Goal: Task Accomplishment & Management: Use online tool/utility

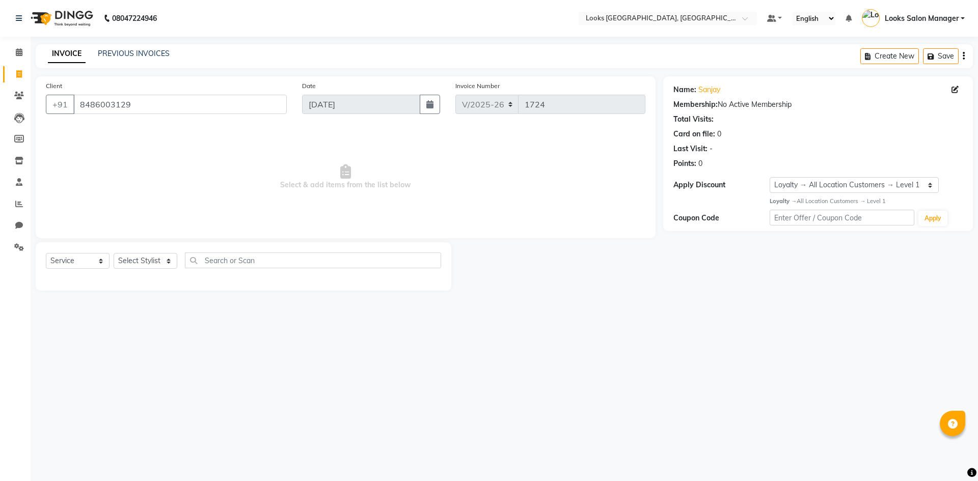
select select "4460"
select select "service"
select select "1: Object"
click at [146, 265] on select "Select Stylist Avdhaesh_pdct COUNTER SALES [PERSON_NAME] Looks Salon Manager [P…" at bounding box center [146, 261] width 64 height 16
select select "71751"
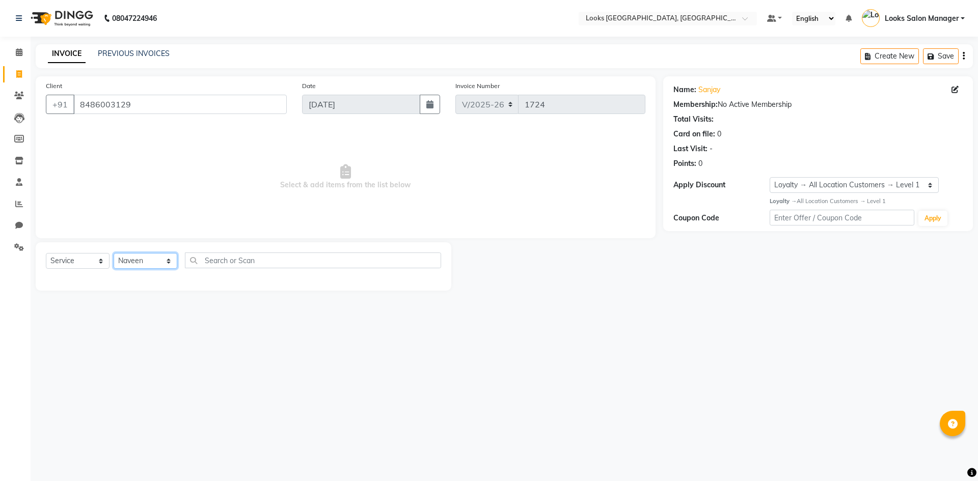
click at [114, 253] on select "Select Stylist Avdhaesh_pdct COUNTER SALES [PERSON_NAME] Looks Salon Manager [P…" at bounding box center [146, 261] width 64 height 16
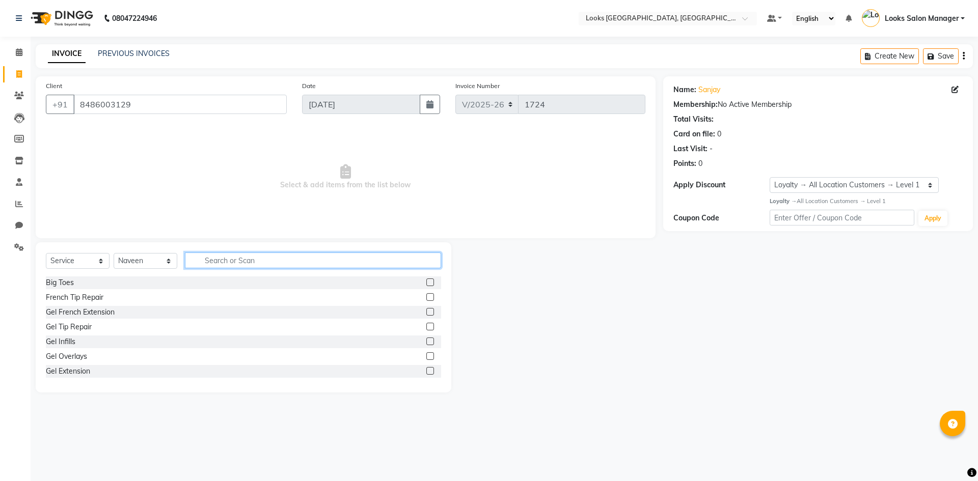
click at [207, 266] on input "text" at bounding box center [313, 261] width 256 height 16
type input "CUT"
click at [426, 301] on div at bounding box center [429, 298] width 7 height 11
click at [426, 296] on label at bounding box center [430, 297] width 8 height 8
click at [426, 296] on input "checkbox" at bounding box center [429, 297] width 7 height 7
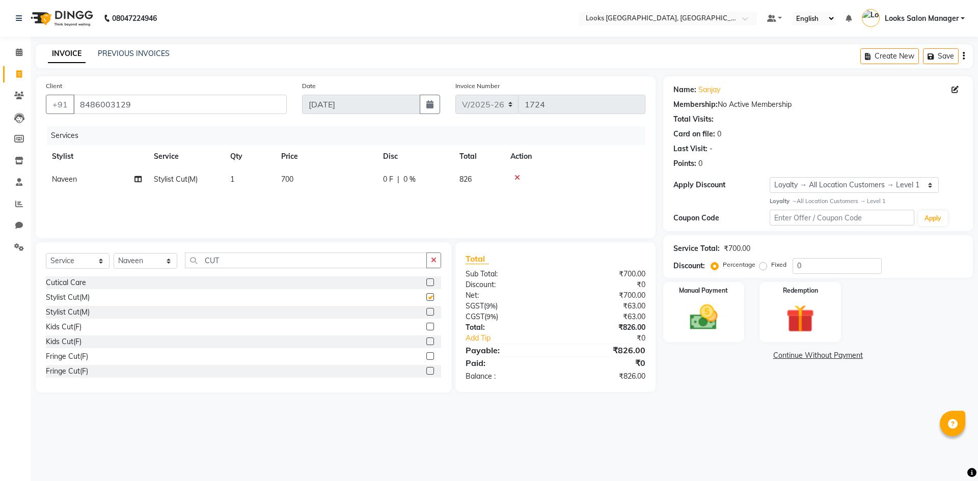
checkbox input "false"
click at [251, 258] on input "CUT" at bounding box center [306, 261] width 242 height 16
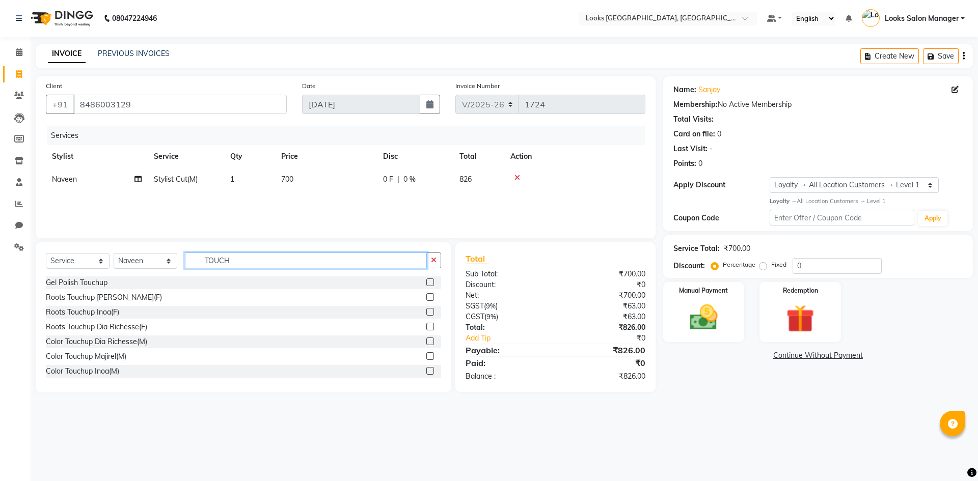
type input "TOUCH"
click at [426, 354] on label at bounding box center [430, 356] width 8 height 8
click at [426, 354] on input "checkbox" at bounding box center [429, 356] width 7 height 7
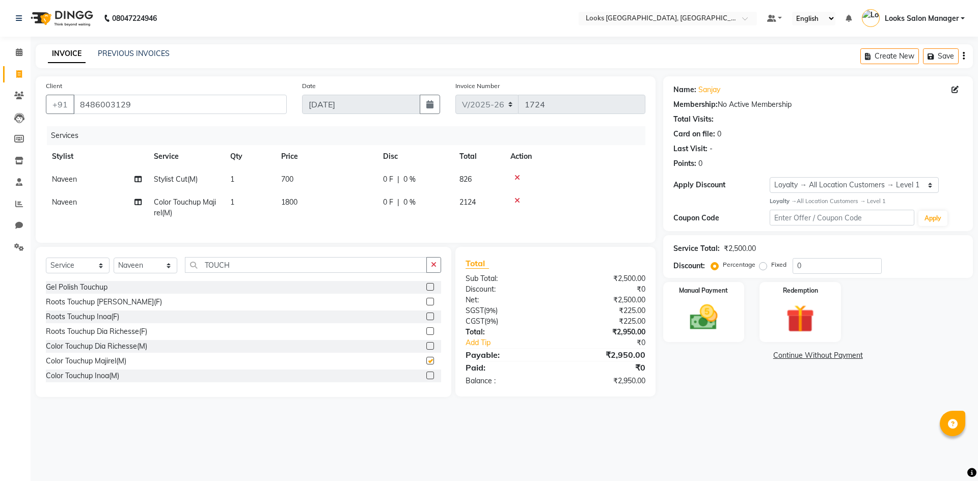
checkbox input "false"
click at [344, 183] on td "700" at bounding box center [326, 179] width 102 height 23
select select "71751"
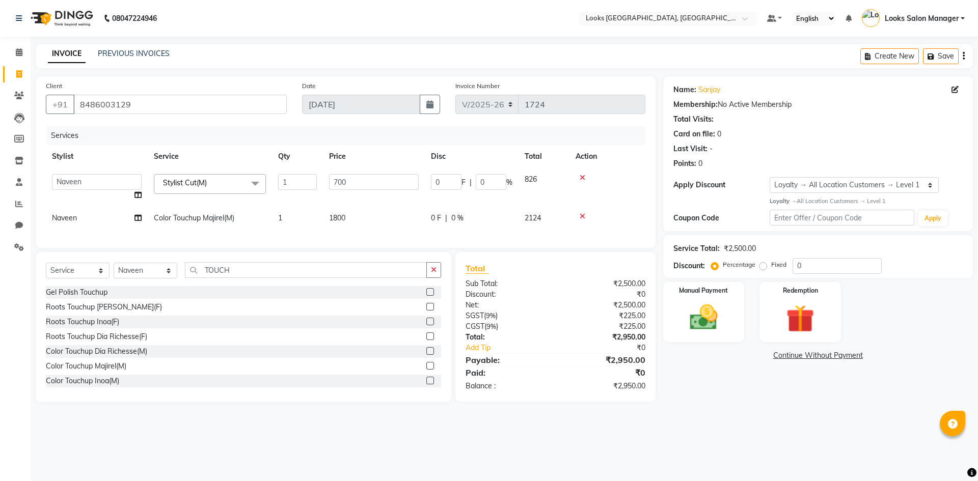
click at [344, 183] on input "700" at bounding box center [374, 182] width 90 height 16
type input "500"
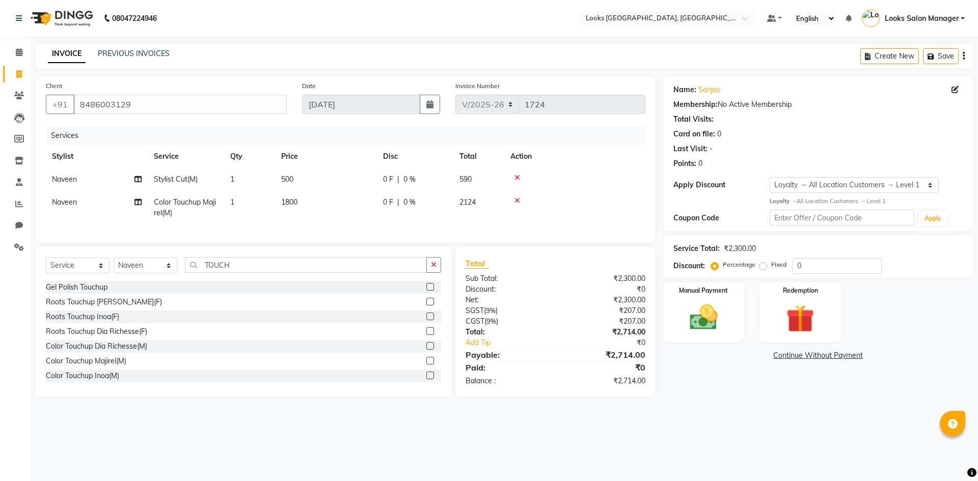
click at [340, 219] on td "1800" at bounding box center [326, 208] width 102 height 34
select select "71751"
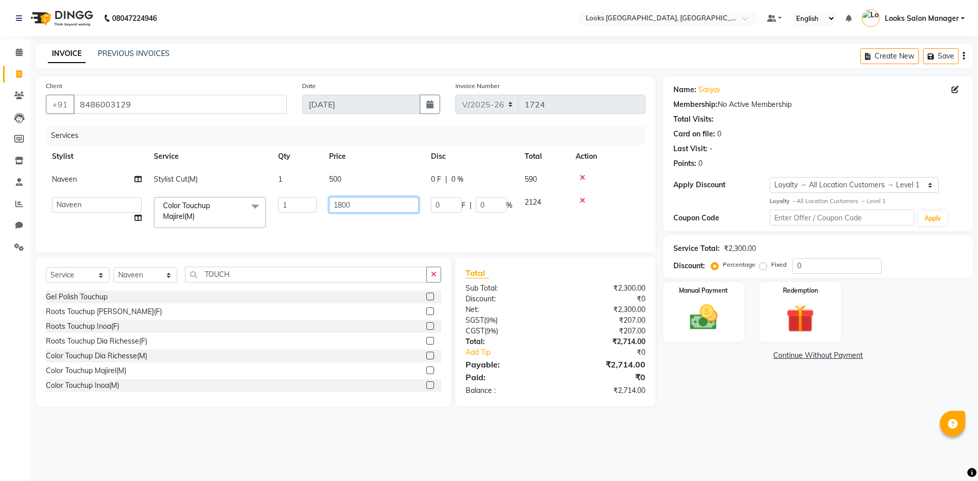
click at [343, 212] on input "1800" at bounding box center [374, 205] width 90 height 16
type input "1400"
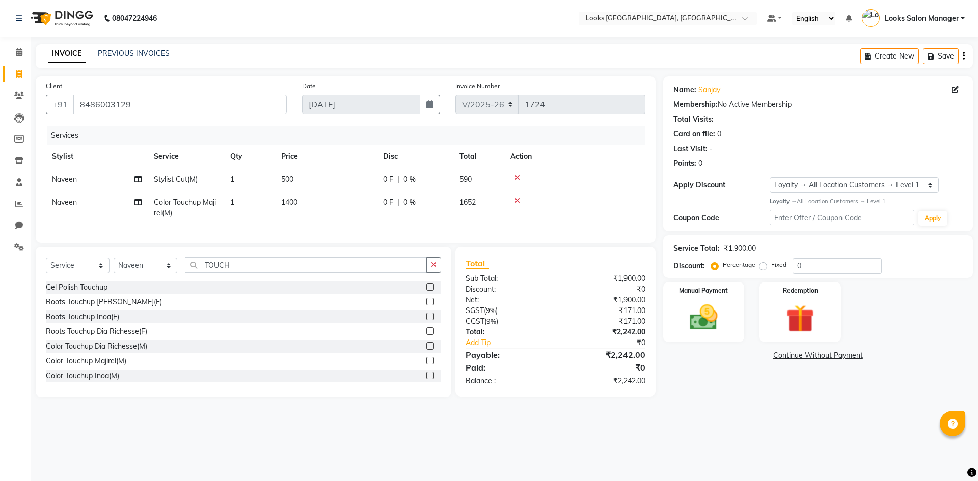
click at [328, 227] on div "Services Stylist Service Qty Price Disc Total Action Naveen Stylist Cut(M) 1 50…" at bounding box center [345, 179] width 599 height 106
click at [733, 332] on div "Manual Payment" at bounding box center [703, 312] width 85 height 63
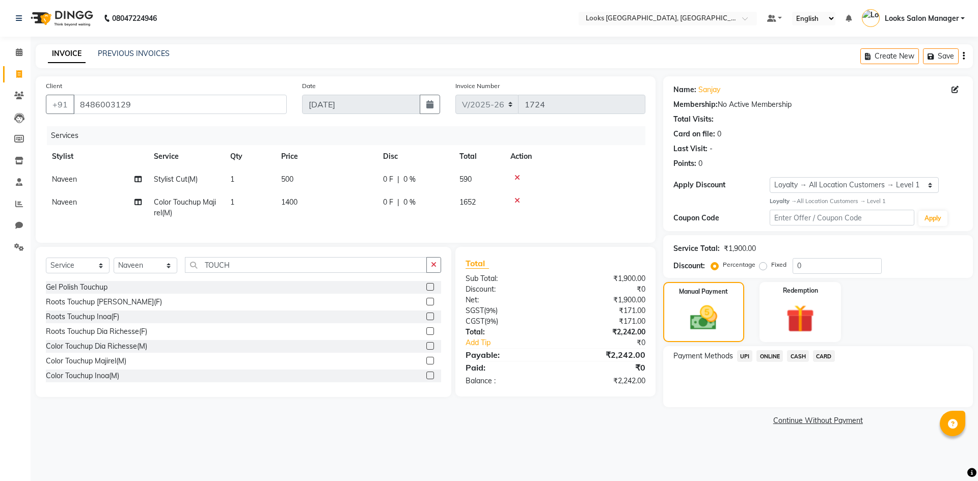
click at [792, 360] on span "CASH" at bounding box center [798, 356] width 22 height 12
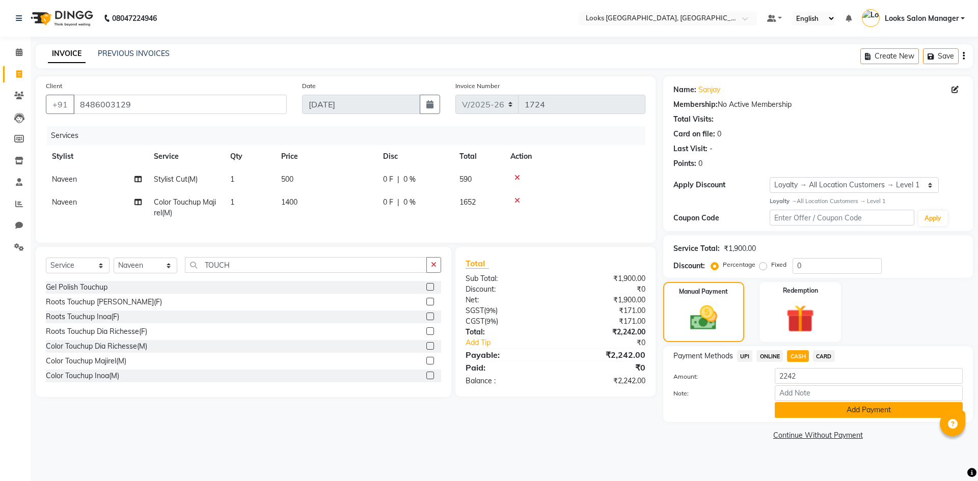
click at [799, 411] on button "Add Payment" at bounding box center [869, 410] width 188 height 16
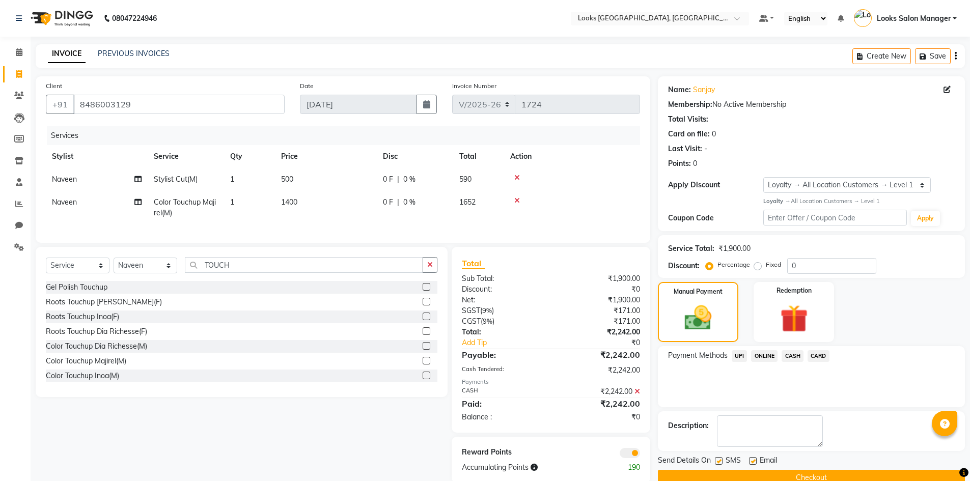
click at [720, 464] on label at bounding box center [719, 461] width 8 height 8
click at [720, 464] on input "checkbox" at bounding box center [718, 461] width 7 height 7
checkbox input "false"
click at [638, 395] on icon at bounding box center [638, 391] width 6 height 7
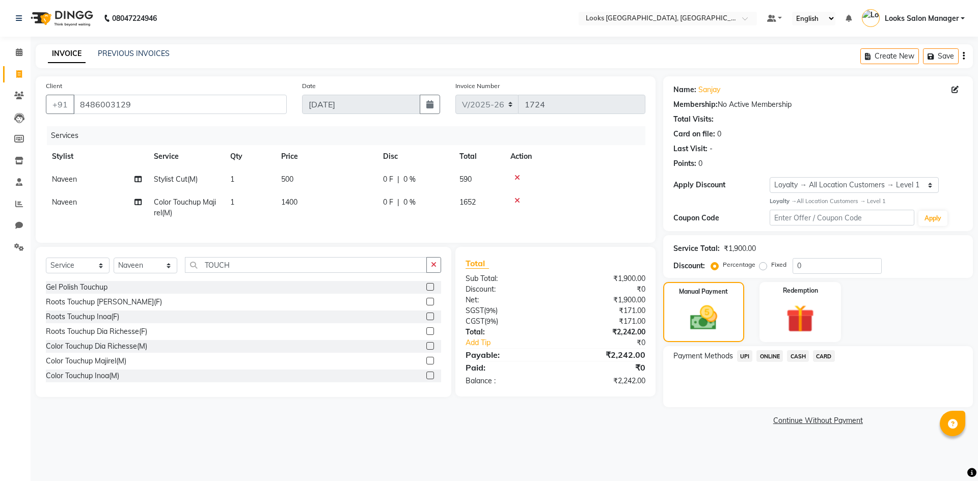
click at [817, 357] on span "CARD" at bounding box center [824, 356] width 22 height 12
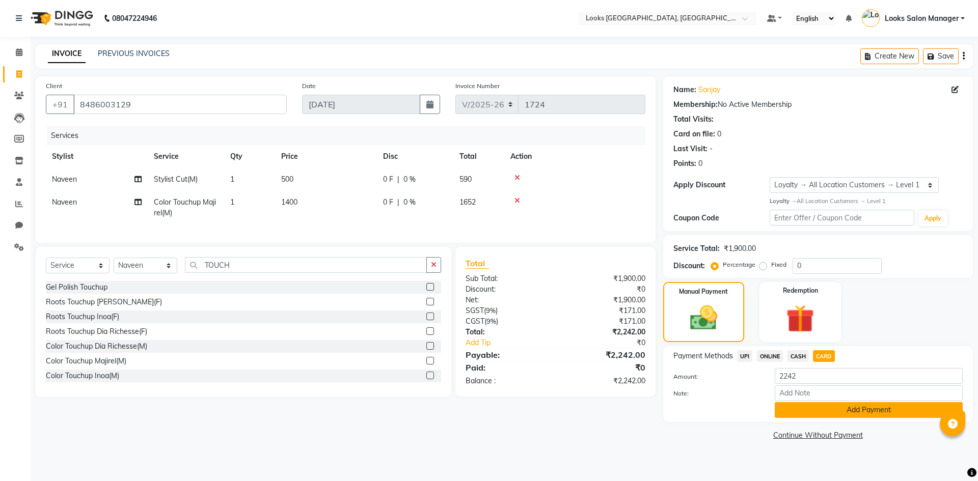
click at [783, 410] on button "Add Payment" at bounding box center [869, 410] width 188 height 16
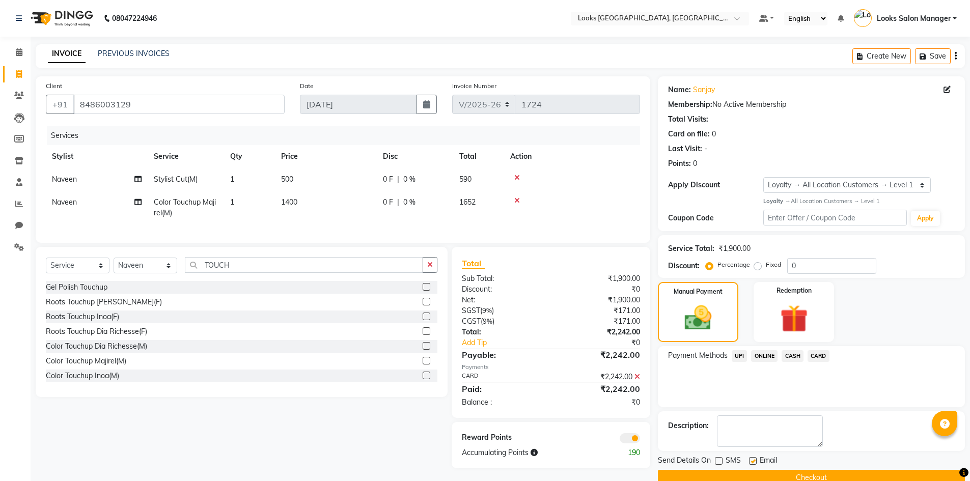
click at [719, 460] on label at bounding box center [719, 461] width 8 height 8
click at [719, 460] on input "checkbox" at bounding box center [718, 461] width 7 height 7
click at [719, 460] on label at bounding box center [719, 461] width 8 height 8
click at [719, 460] on input "checkbox" at bounding box center [718, 461] width 7 height 7
checkbox input "false"
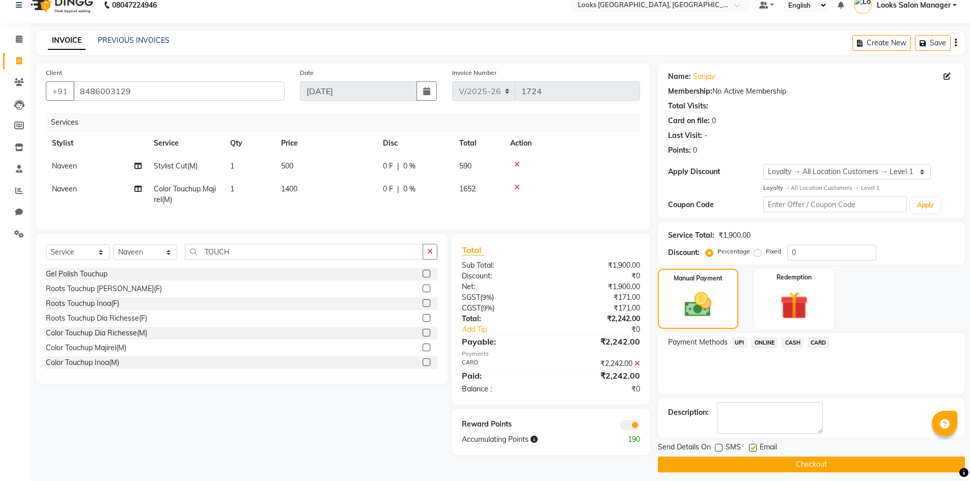
scroll to position [20, 0]
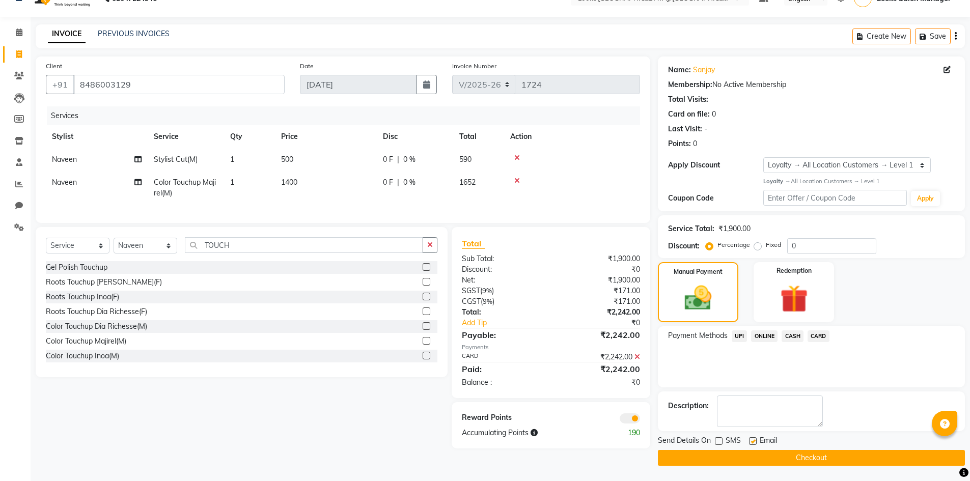
click at [828, 453] on button "Checkout" at bounding box center [811, 458] width 307 height 16
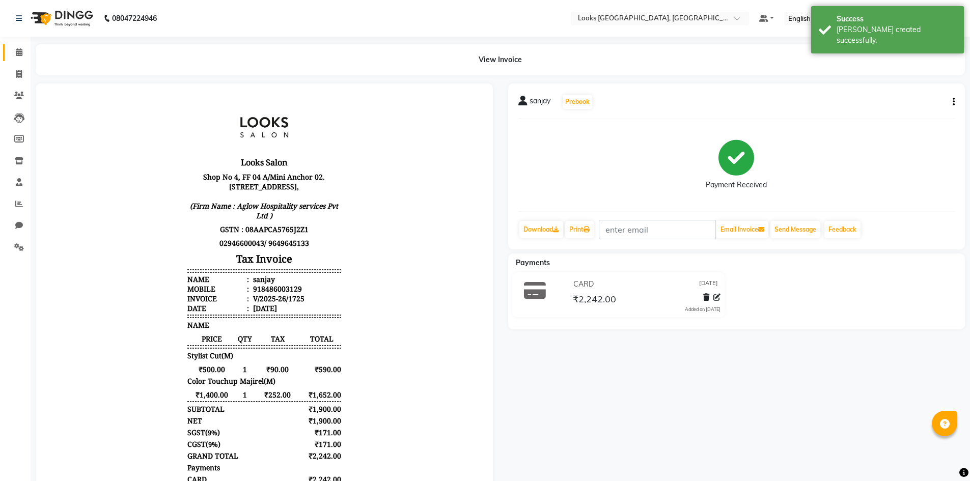
click at [16, 44] on link "Calendar" at bounding box center [15, 52] width 24 height 17
